Goal: Task Accomplishment & Management: Use online tool/utility

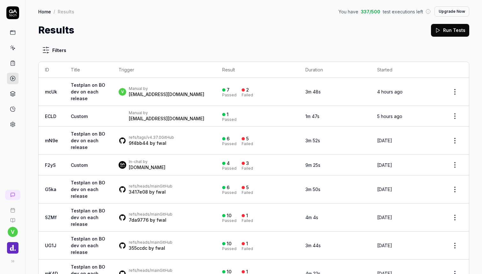
click at [137, 93] on div "[EMAIL_ADDRESS][DOMAIN_NAME]" at bounding box center [167, 94] width 76 height 6
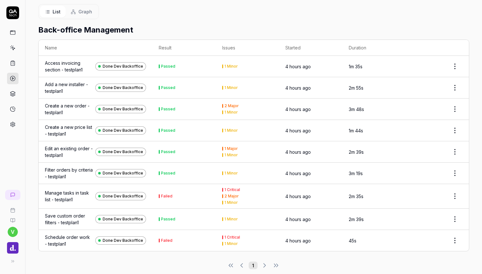
click at [68, 190] on div "Manage tasks in task list - testplan1" at bounding box center [69, 196] width 48 height 13
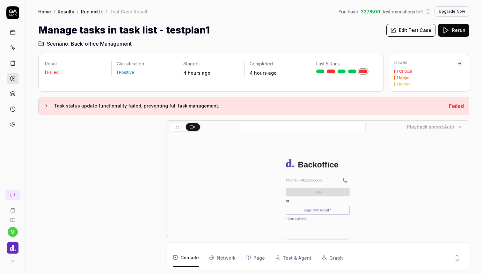
scroll to position [329, 0]
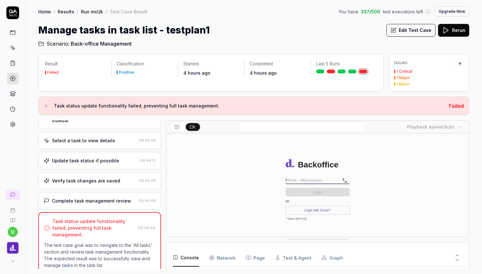
click at [81, 198] on div "Complete task management review" at bounding box center [91, 201] width 79 height 7
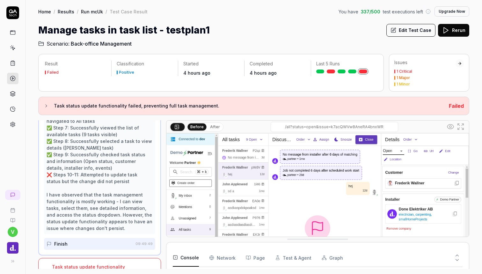
scroll to position [319, 0]
click at [422, 33] on button "Edit Test Case" at bounding box center [411, 30] width 49 height 13
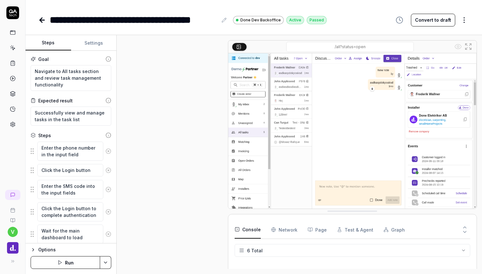
scroll to position [146, 0]
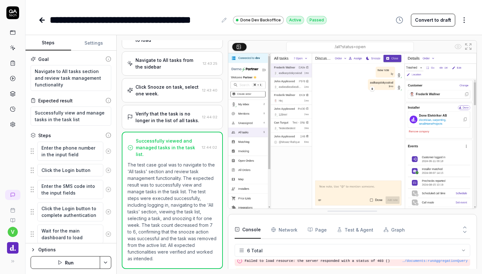
type textarea "*"
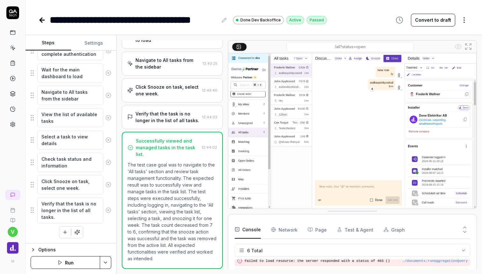
scroll to position [161, 0]
click at [42, 21] on icon at bounding box center [42, 20] width 8 height 8
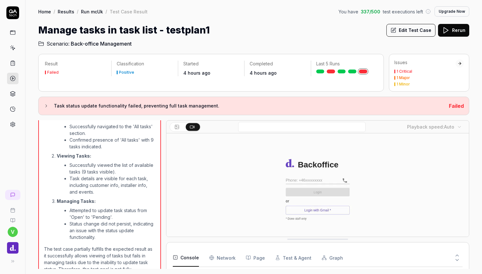
scroll to position [329, 0]
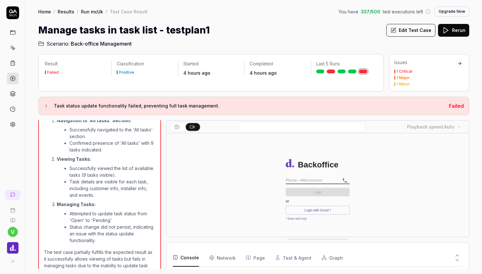
click at [458, 31] on button "Rerun" at bounding box center [453, 30] width 31 height 13
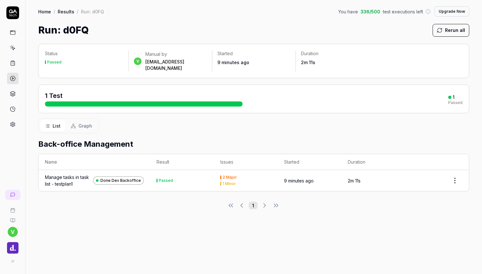
click at [14, 60] on link at bounding box center [12, 62] width 11 height 11
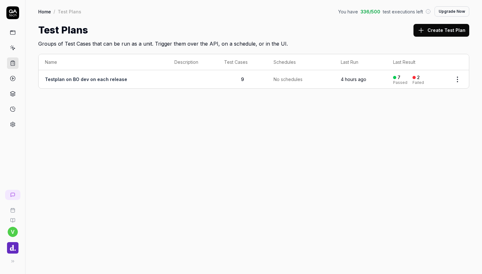
click at [213, 25] on div "Test Plans Create Test Plan" at bounding box center [253, 30] width 431 height 14
